Goal: Information Seeking & Learning: Find specific fact

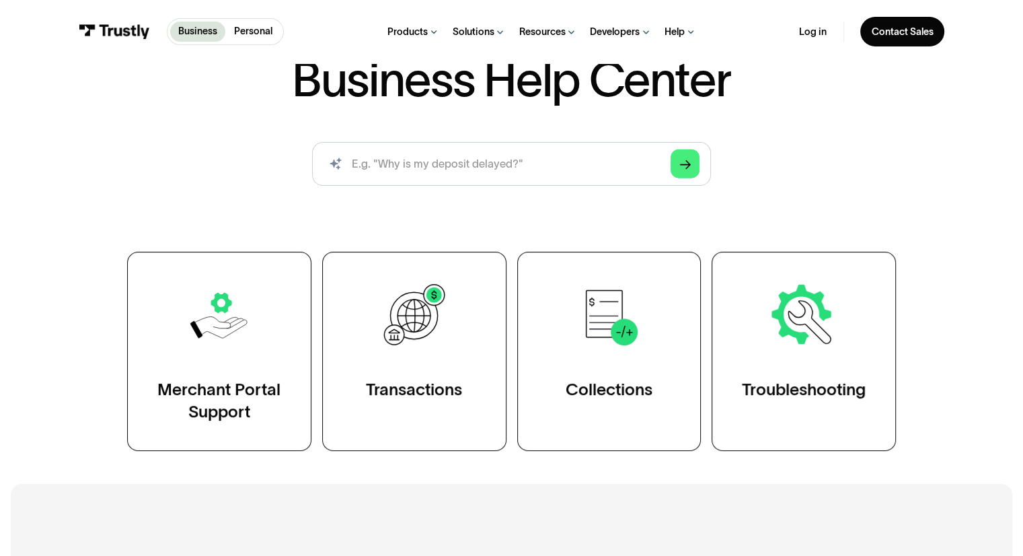
scroll to position [112, 0]
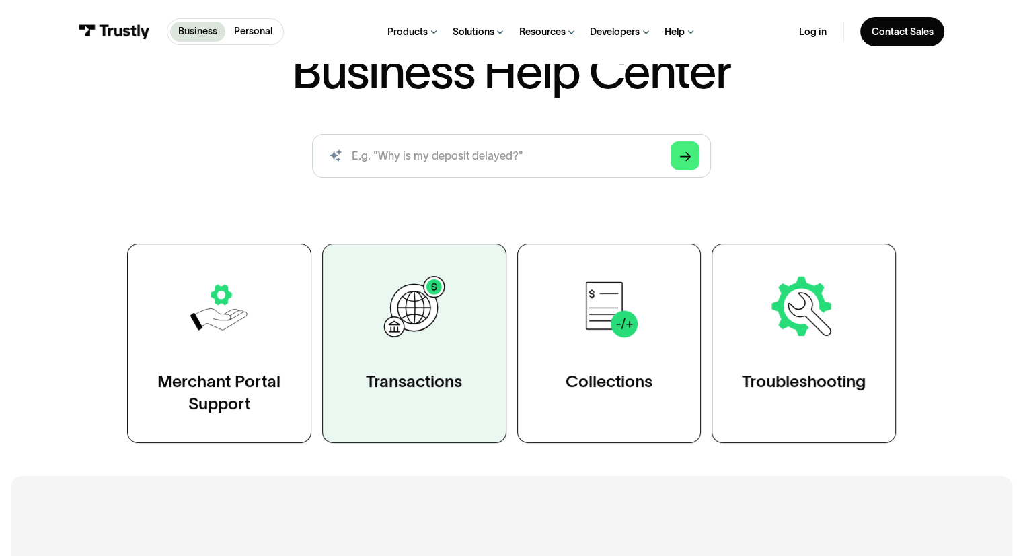
click at [441, 294] on img at bounding box center [413, 307] width 71 height 71
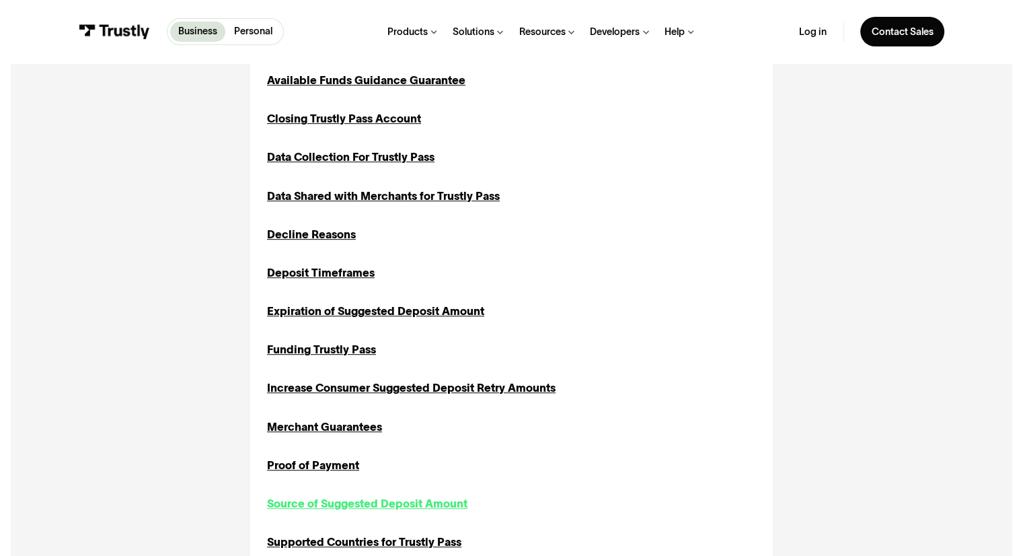
scroll to position [784, 0]
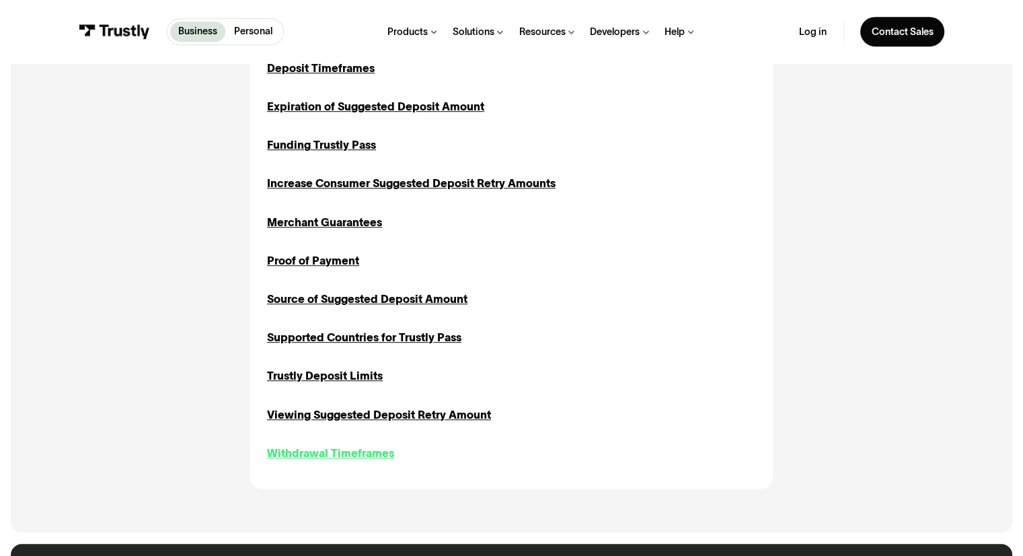
click at [312, 460] on div "Withdrawal Timeframes" at bounding box center [330, 453] width 127 height 17
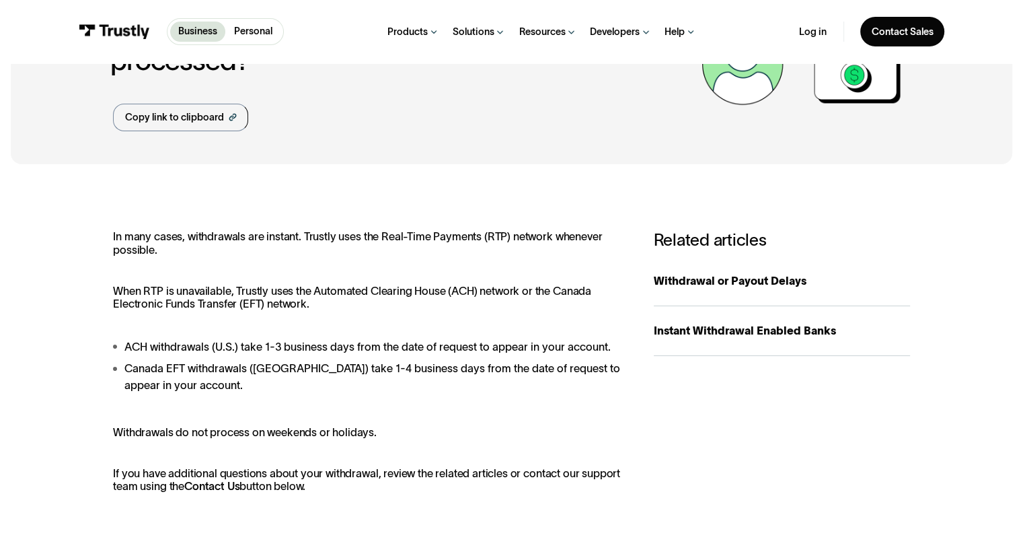
scroll to position [224, 0]
